Goal: Information Seeking & Learning: Find specific fact

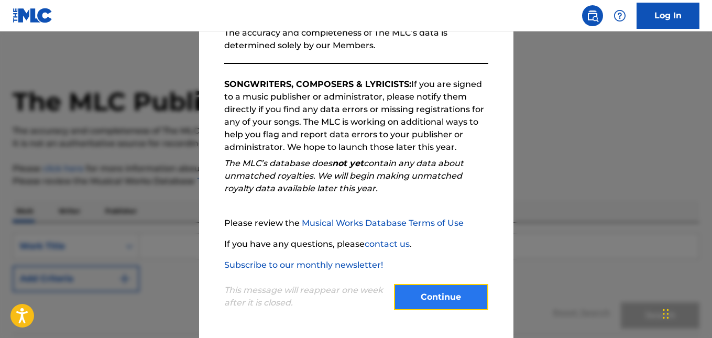
click at [450, 295] on button "Continue" at bounding box center [441, 297] width 94 height 26
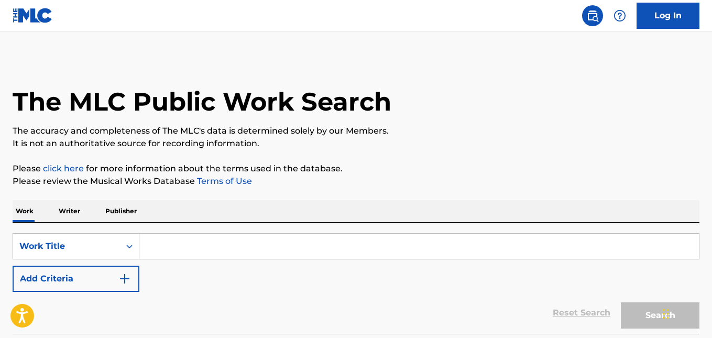
click at [405, 249] on input "Search Form" at bounding box center [418, 246] width 559 height 25
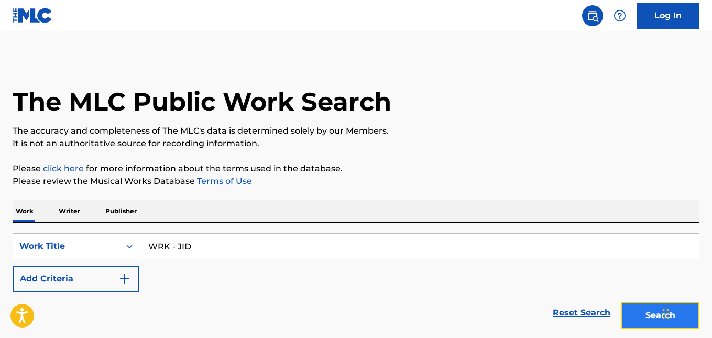
click at [637, 315] on button "Search" at bounding box center [659, 315] width 79 height 26
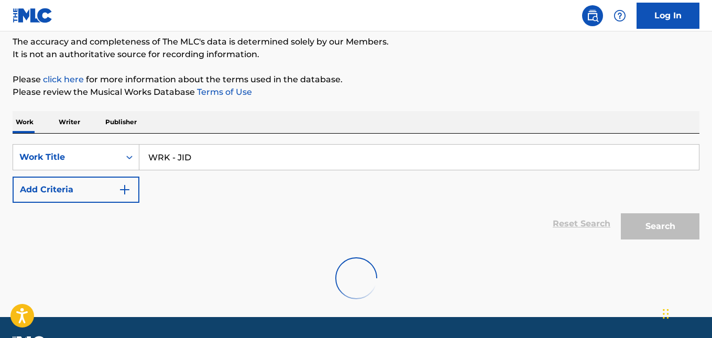
scroll to position [118, 0]
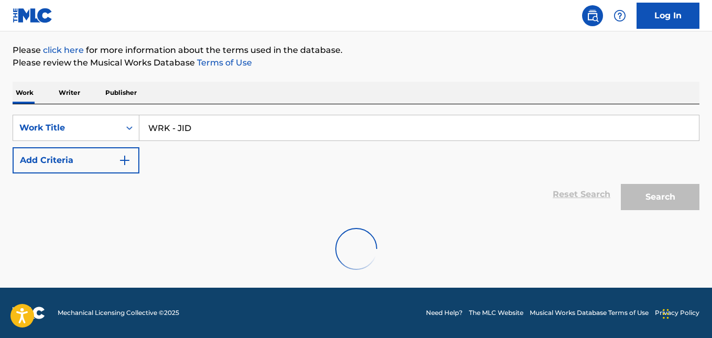
click at [352, 142] on div "SearchWithCriteria6ef4691e-be74-4387-b862-218d213b1eca Work Title WRK - JID Add…" at bounding box center [356, 144] width 686 height 59
click at [346, 132] on input "WRK - JID" at bounding box center [418, 127] width 559 height 25
type input "W"
type input "Surround Sound - JID"
click at [652, 185] on div "Search" at bounding box center [657, 194] width 84 height 42
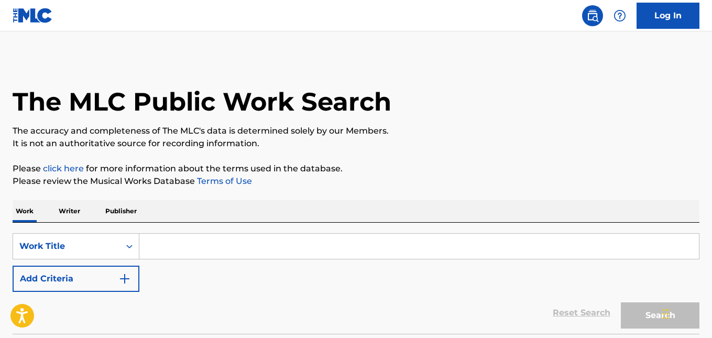
click at [528, 256] on input "Search Form" at bounding box center [418, 246] width 559 height 25
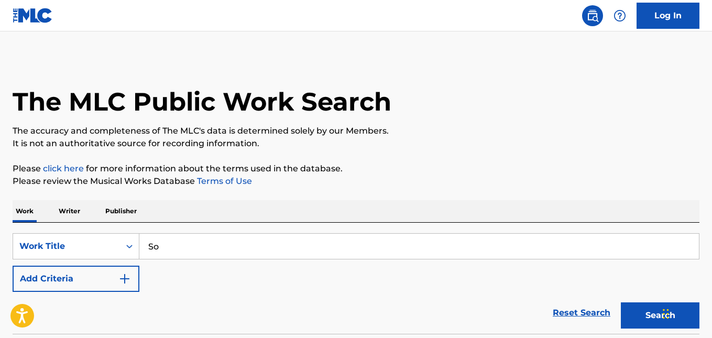
type input "S"
type input "Raydar - JID"
click at [620, 302] on button "Search" at bounding box center [659, 315] width 79 height 26
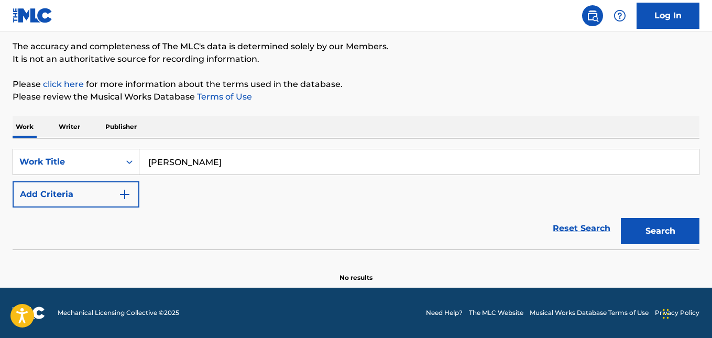
drag, startPoint x: 545, startPoint y: 151, endPoint x: 149, endPoint y: 158, distance: 396.4
click at [149, 158] on input "Raydar - JID" at bounding box center [418, 161] width 559 height 25
click at [620, 218] on button "Search" at bounding box center [659, 231] width 79 height 26
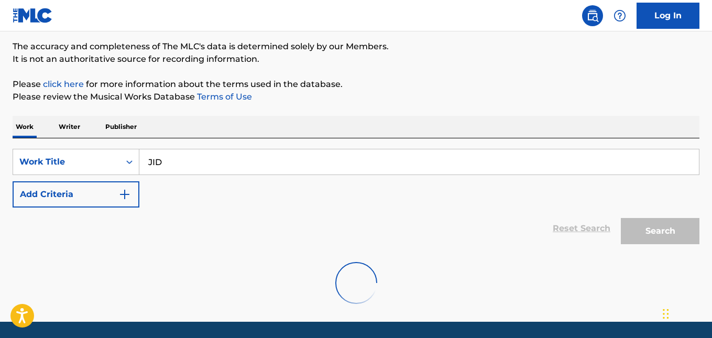
click at [268, 162] on input "JID" at bounding box center [418, 161] width 559 height 25
type input "J"
paste input "Lose Yourself – Eminem"
type input "Lose Yourself – Eminem"
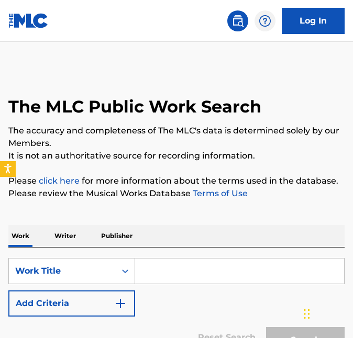
click at [198, 274] on input "Search Form" at bounding box center [239, 271] width 209 height 25
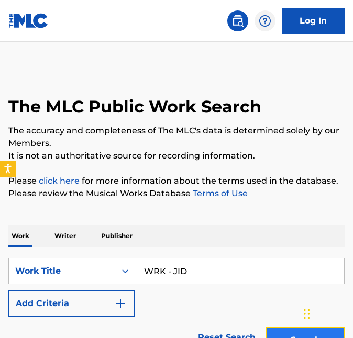
click at [290, 328] on button "Search" at bounding box center [305, 340] width 79 height 26
click at [274, 267] on input "WRK - JID" at bounding box center [239, 271] width 209 height 25
type input "W"
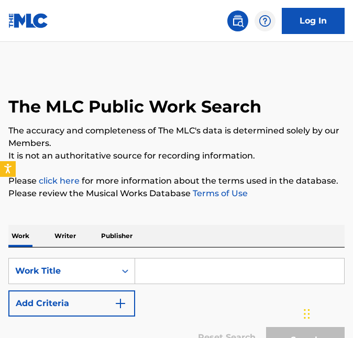
paste input "1. KAYTRANADA – Do 2 Me ft. Anderson .Paak, SIR"
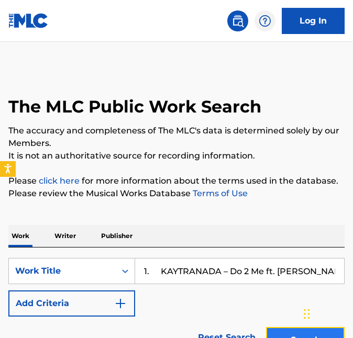
click at [276, 334] on button "Search" at bounding box center [305, 340] width 79 height 26
click at [321, 272] on input "1. KAYTRANADA – Do 2 Me ft. Anderson .Paak, SIR" at bounding box center [239, 271] width 209 height 25
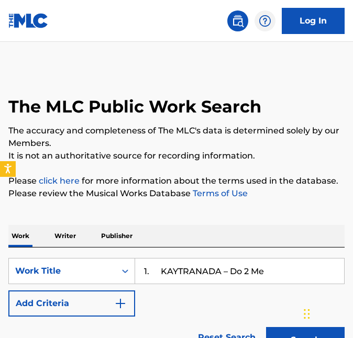
type input "1. KAYTRANADA – Do 2 Me"
click at [294, 330] on div "Search" at bounding box center [303, 338] width 84 height 42
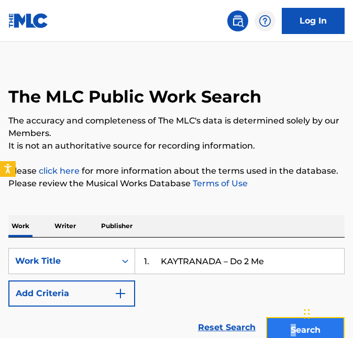
click at [294, 330] on button "Search" at bounding box center [305, 330] width 79 height 26
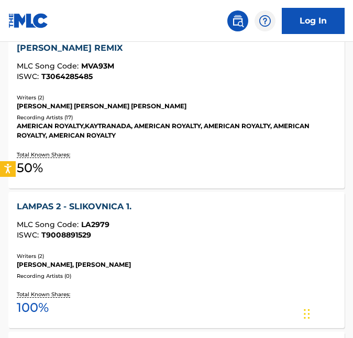
scroll to position [1362, 0]
